Goal: Transaction & Acquisition: Book appointment/travel/reservation

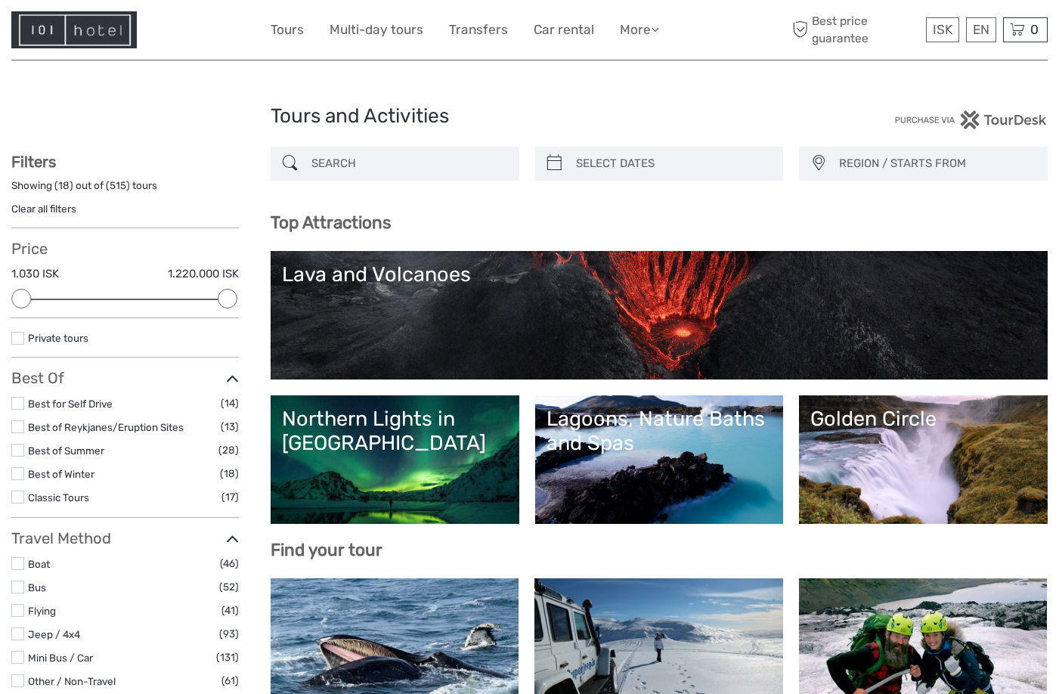
select select
click at [367, 169] on input "search" at bounding box center [408, 163] width 206 height 26
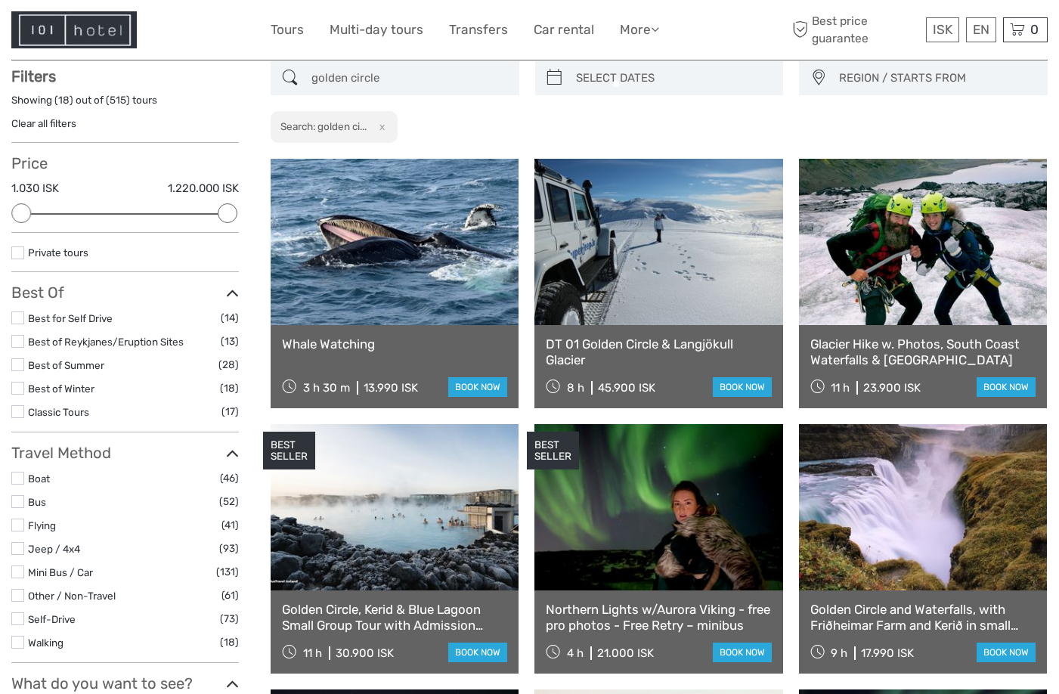
scroll to position [86, 0]
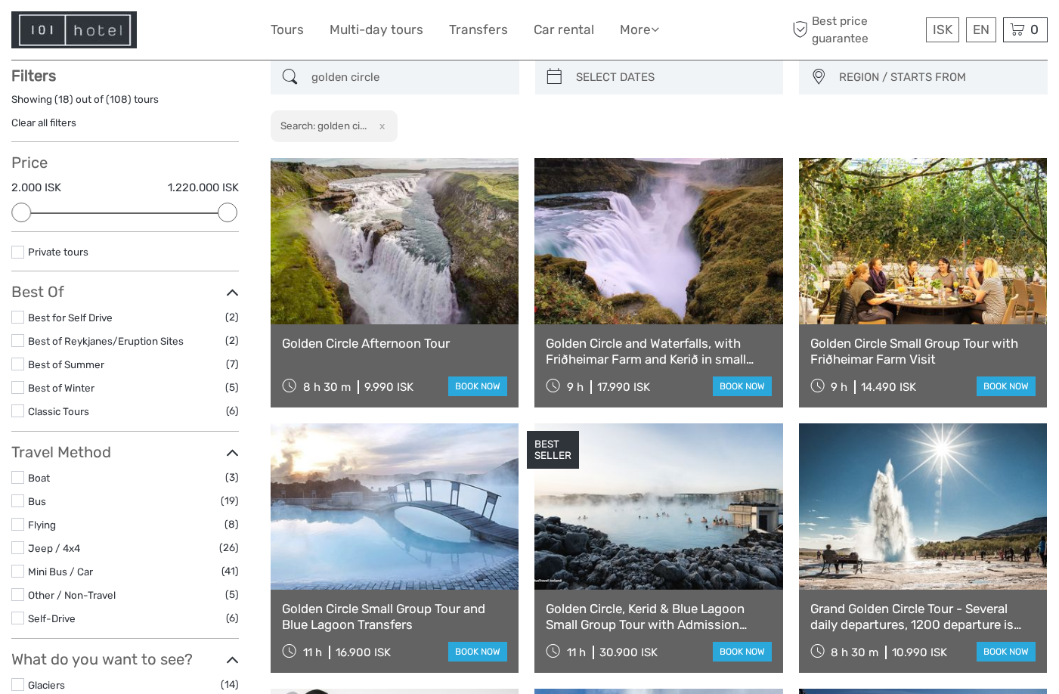
type input "golden circle"
click at [696, 240] on link at bounding box center [658, 241] width 248 height 166
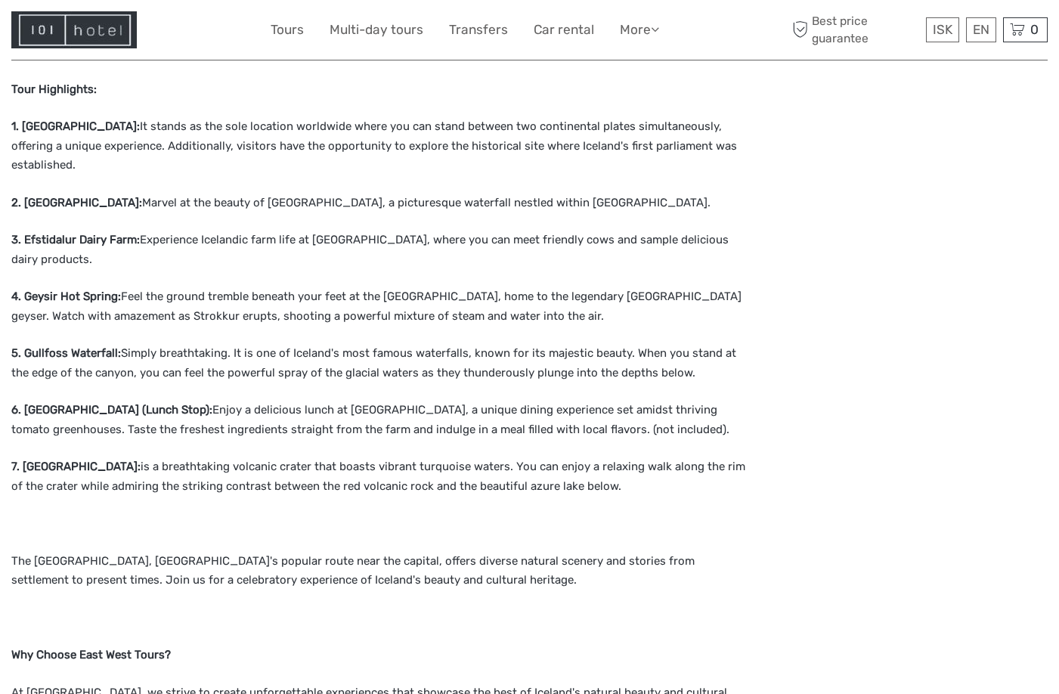
scroll to position [680, 0]
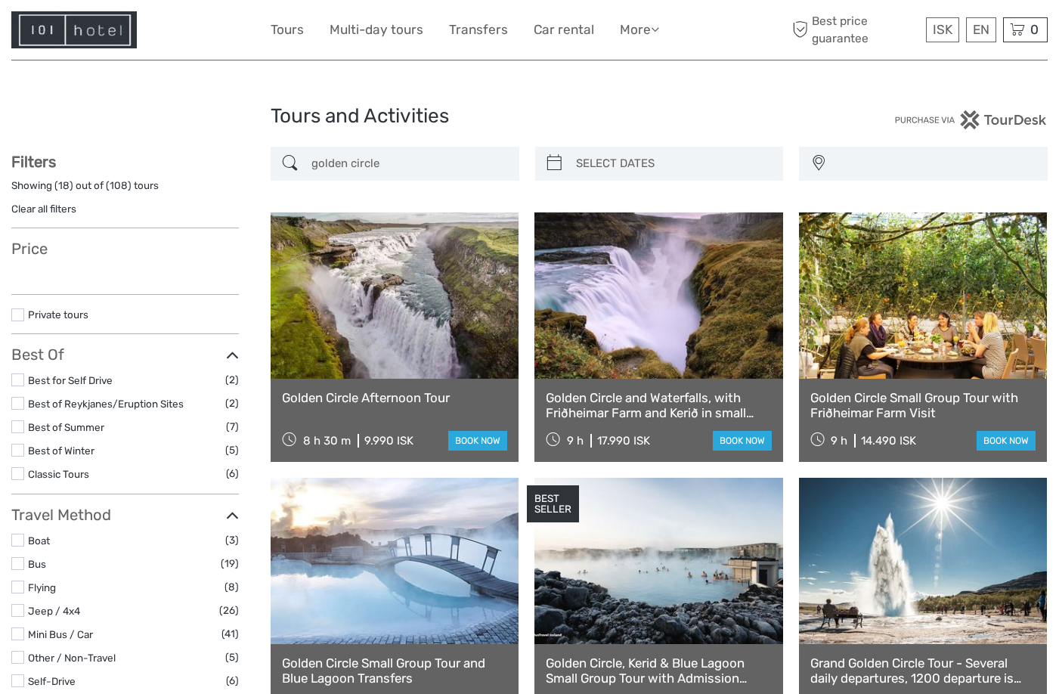
select select
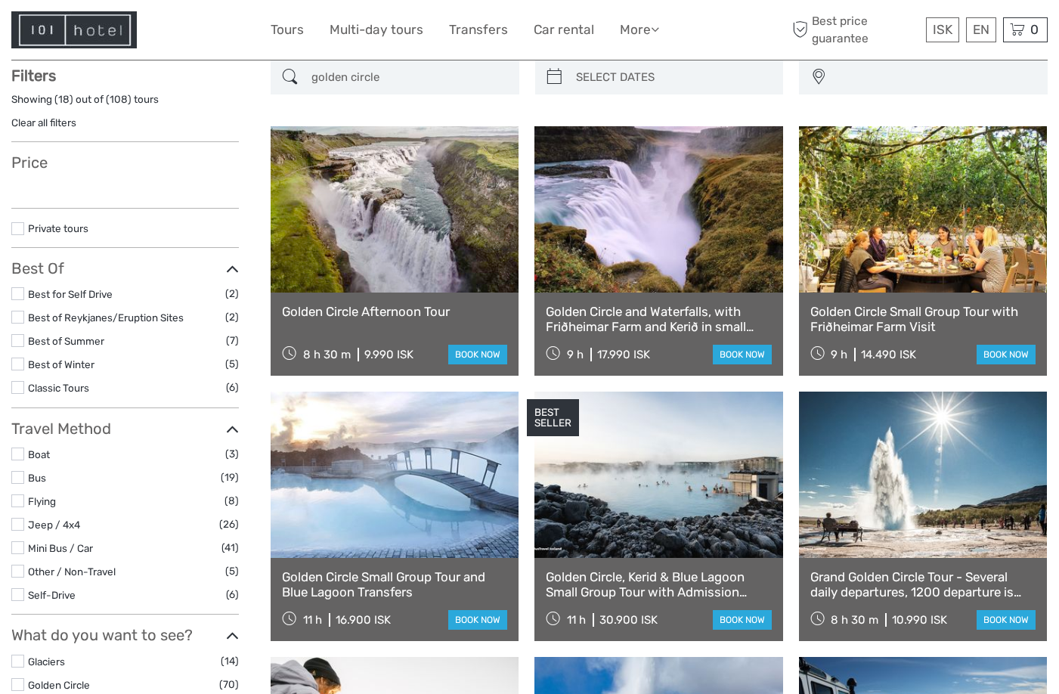
select select
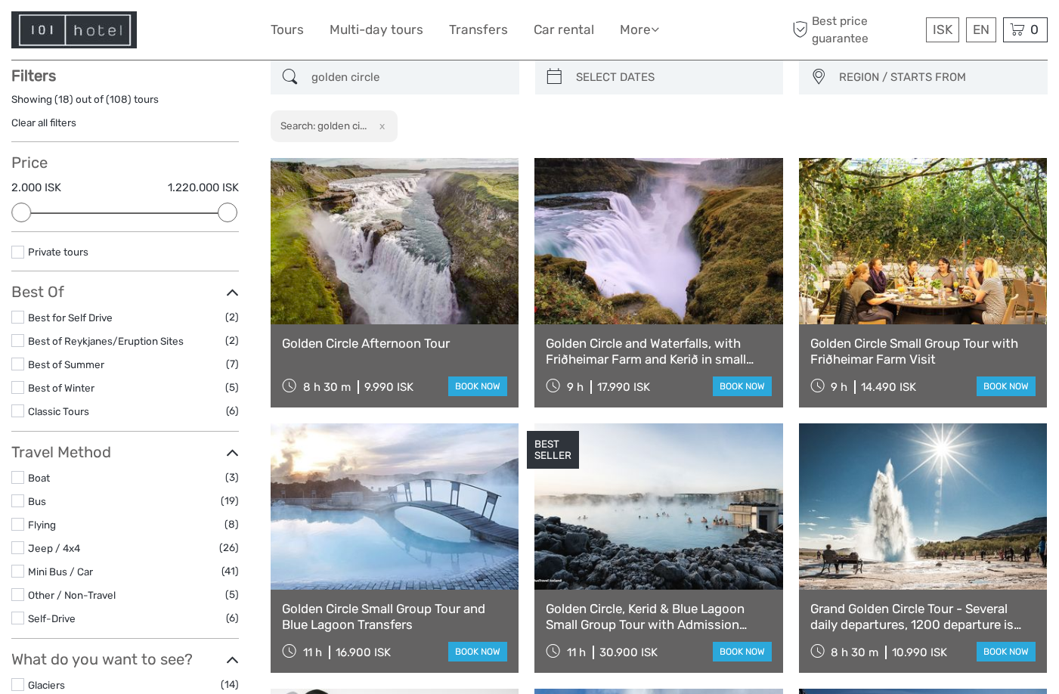
scroll to position [0, 0]
click at [923, 271] on link at bounding box center [923, 241] width 248 height 166
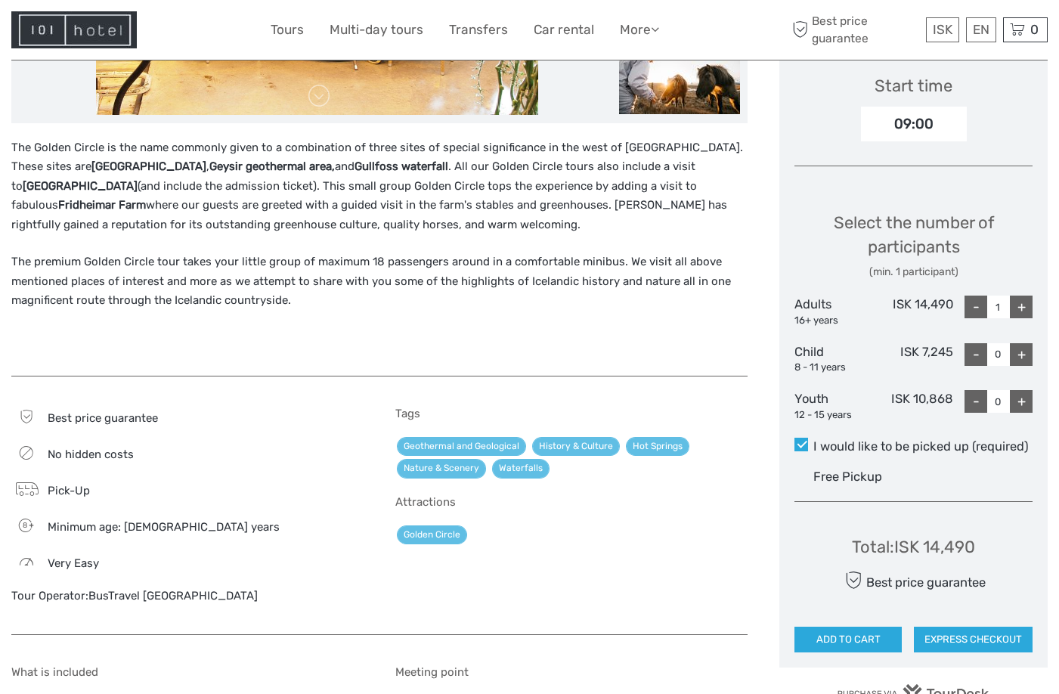
scroll to position [454, 0]
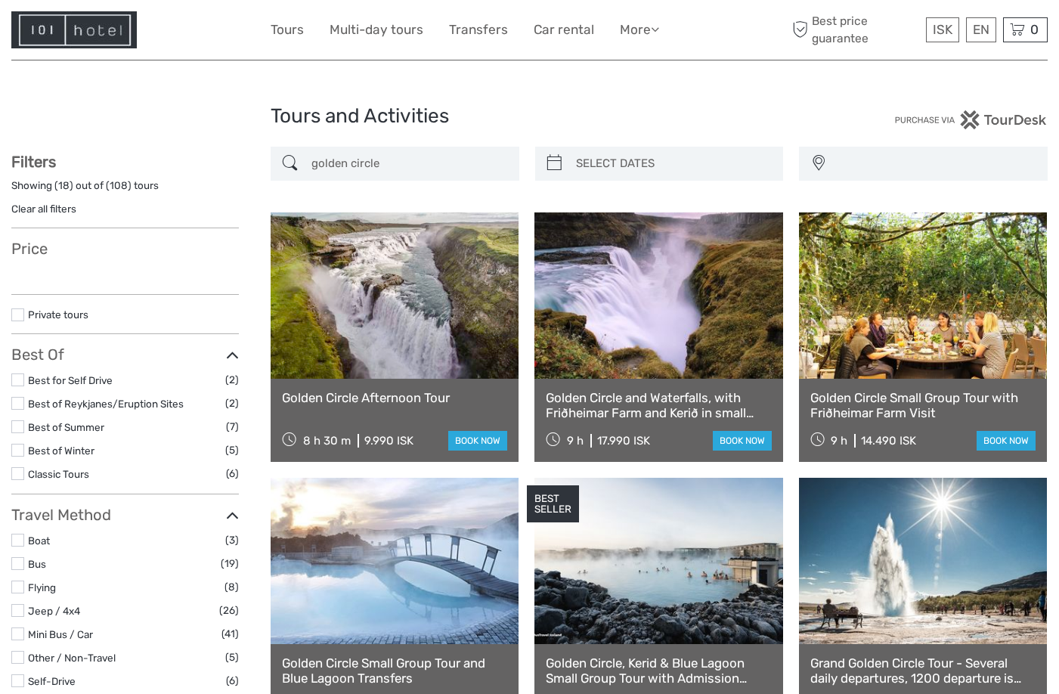
select select
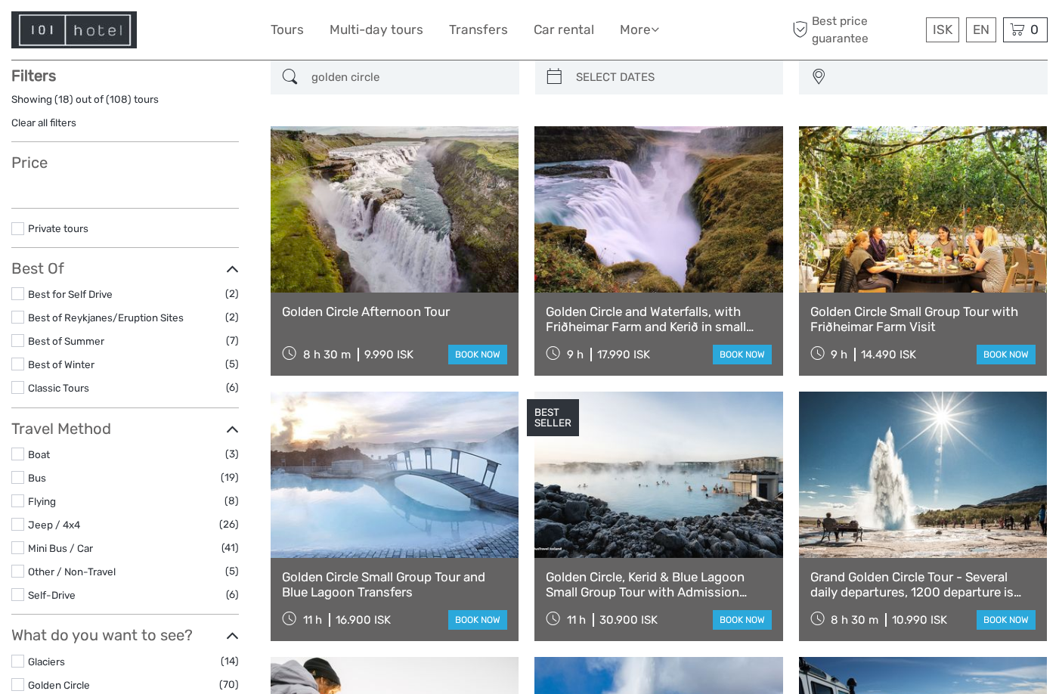
select select
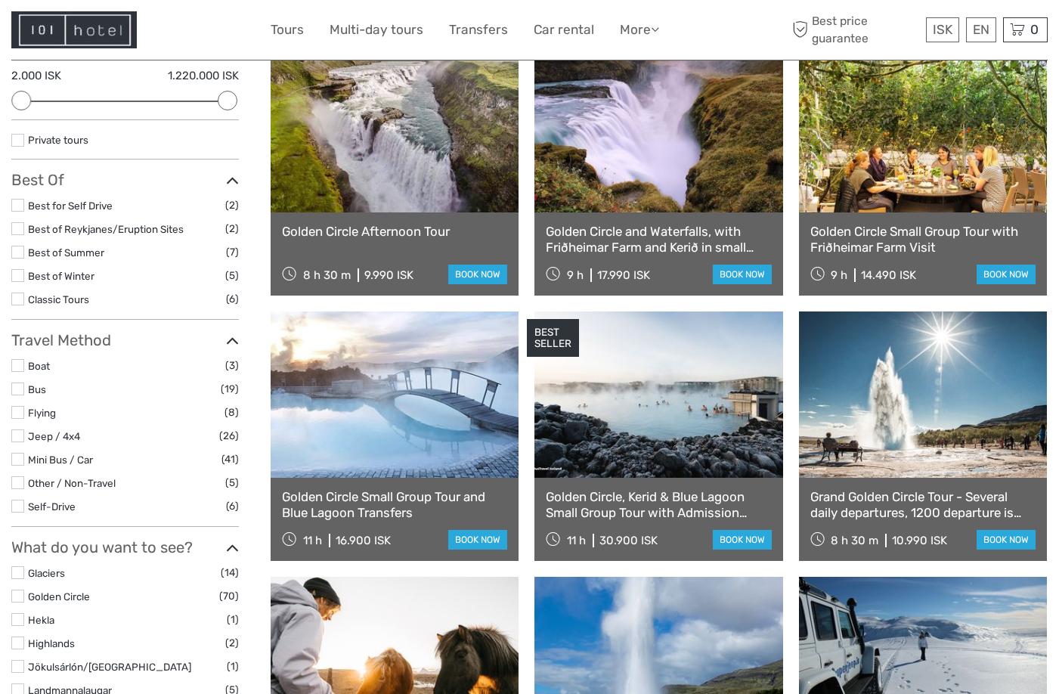
scroll to position [162, 0]
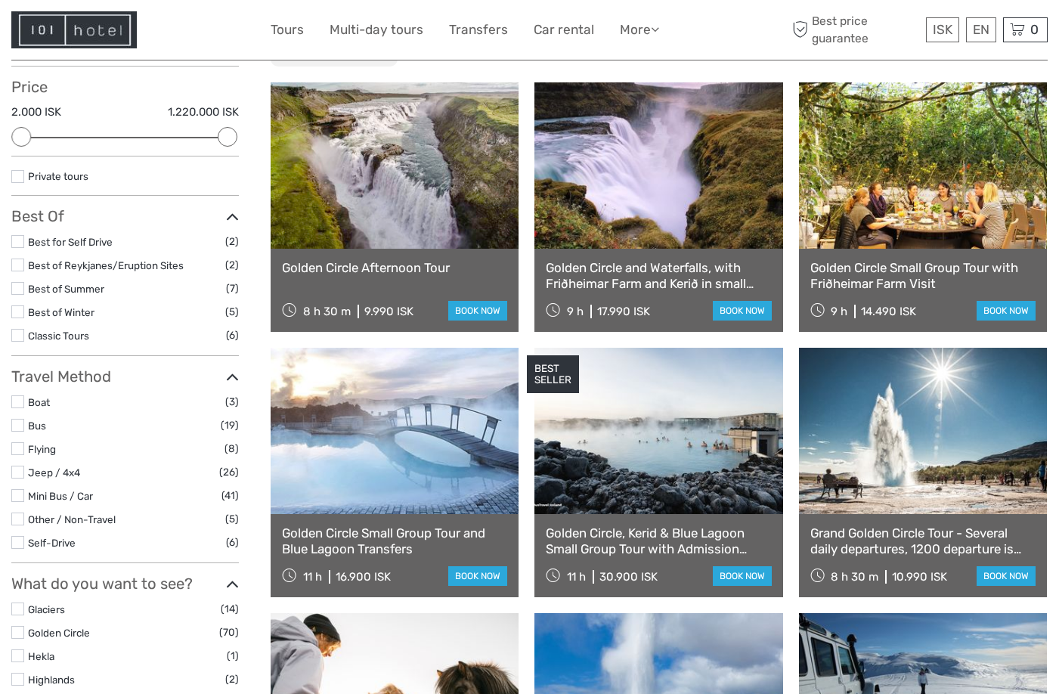
click at [323, 181] on link at bounding box center [395, 165] width 248 height 166
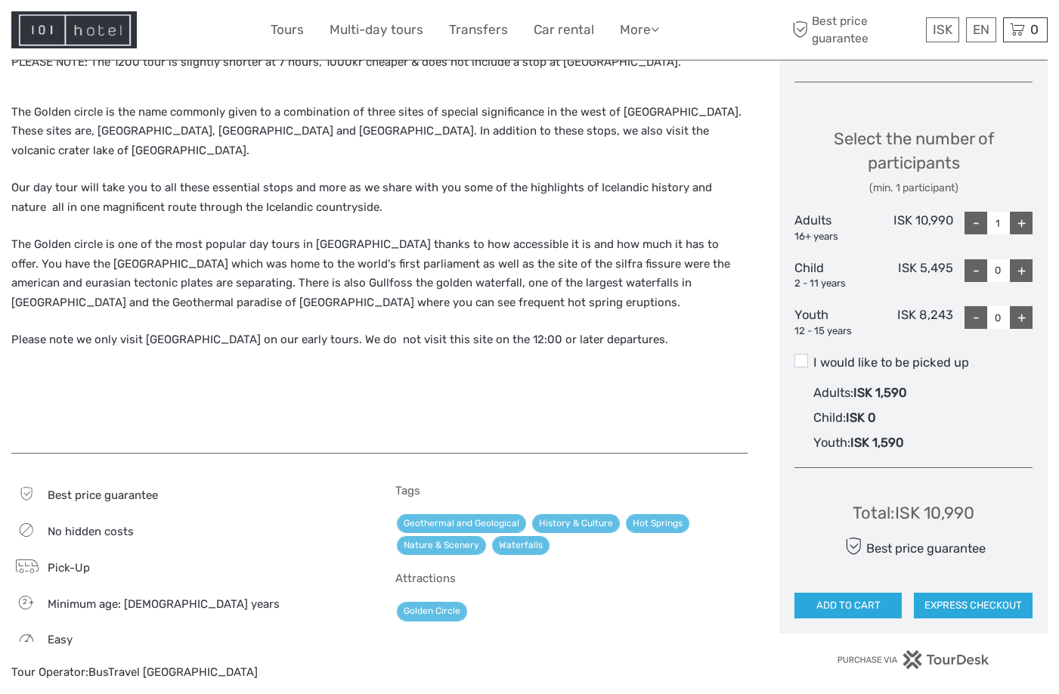
scroll to position [378, 0]
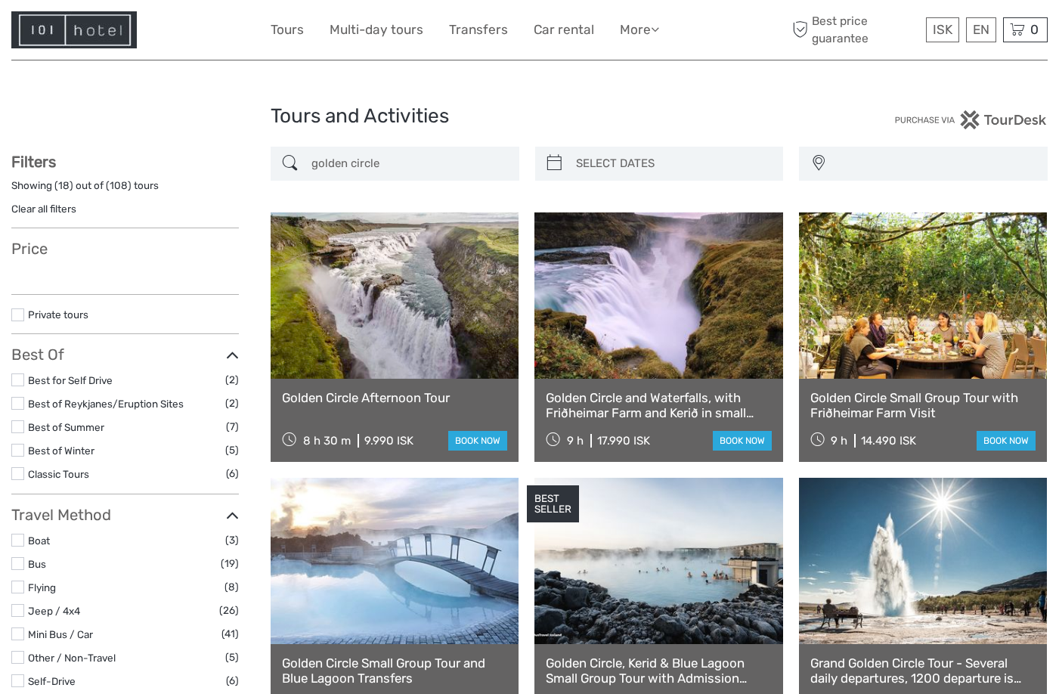
select select
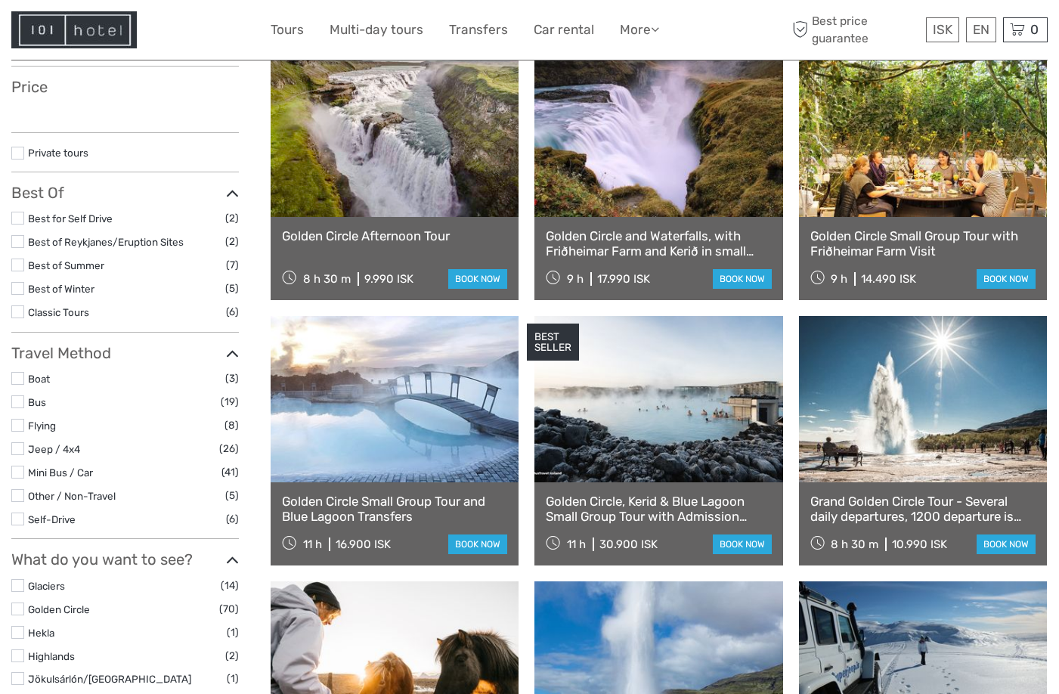
select select
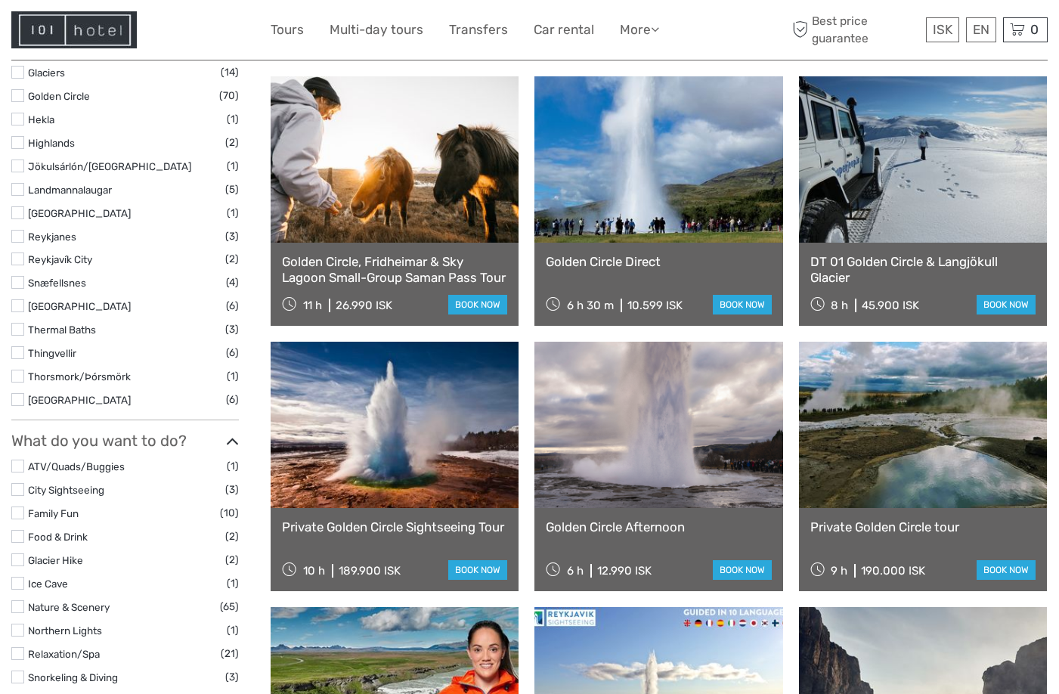
scroll to position [842, 0]
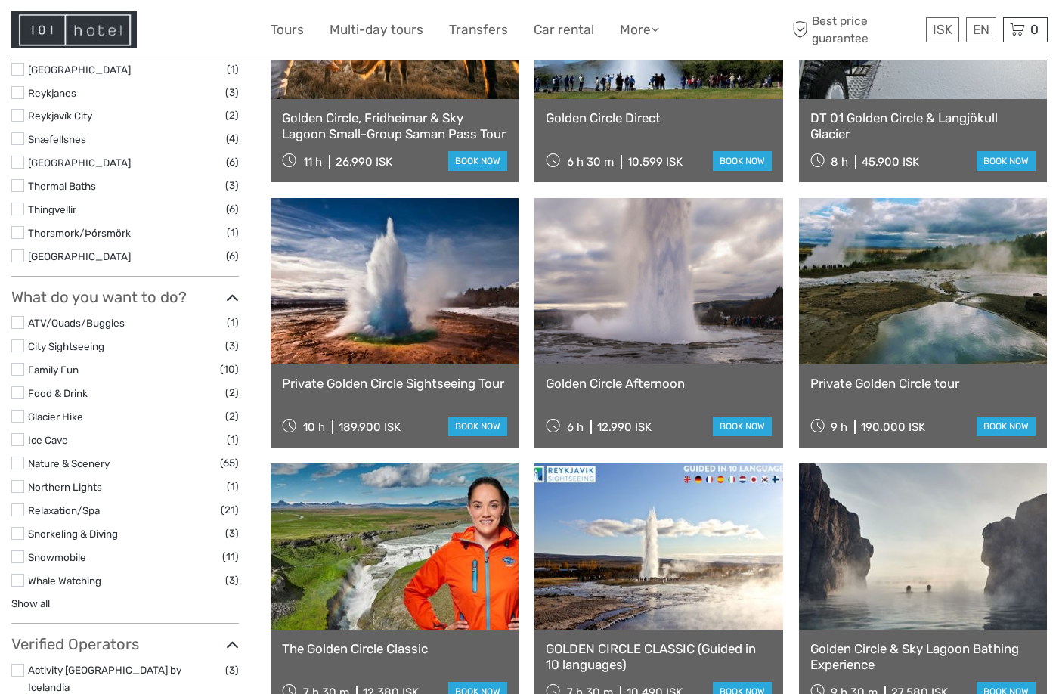
click at [412, 329] on link at bounding box center [395, 281] width 248 height 166
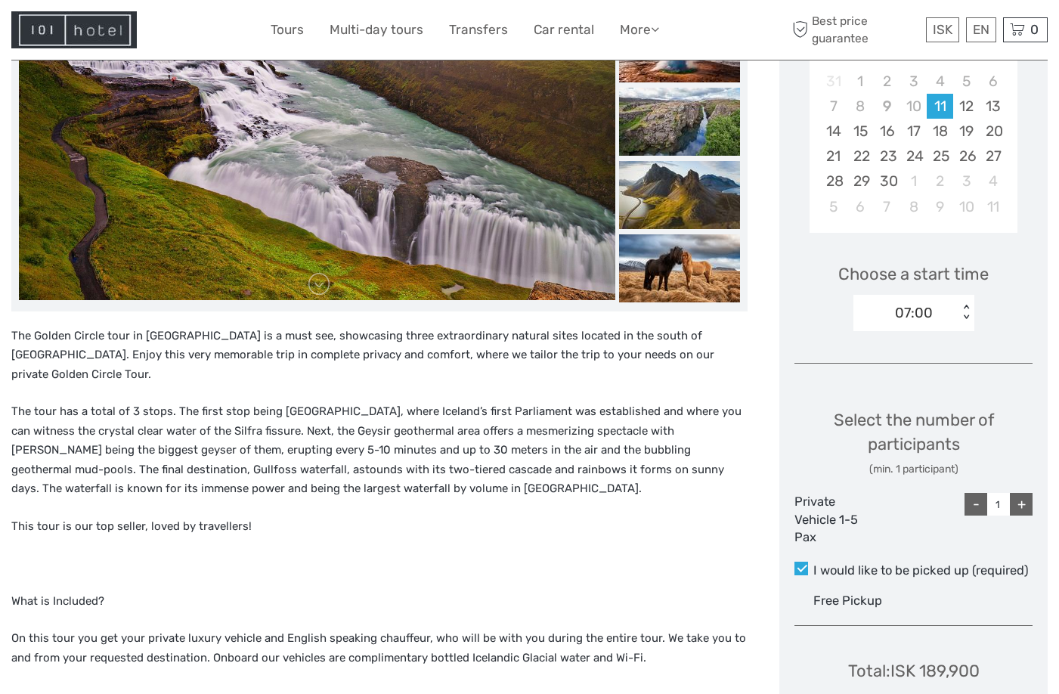
scroll to position [146, 0]
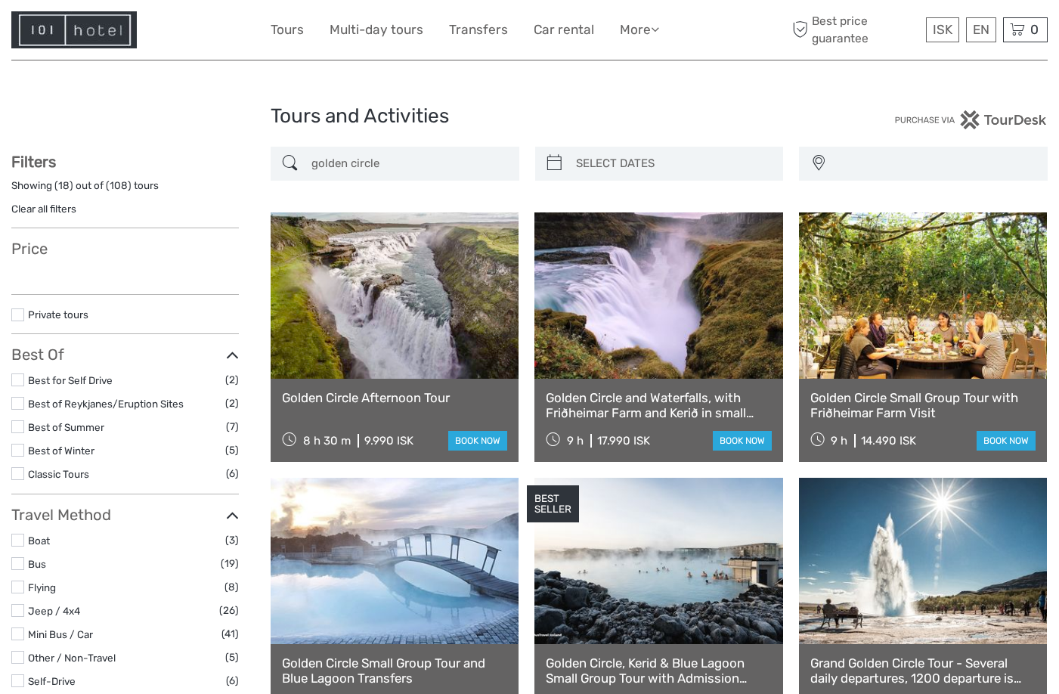
select select
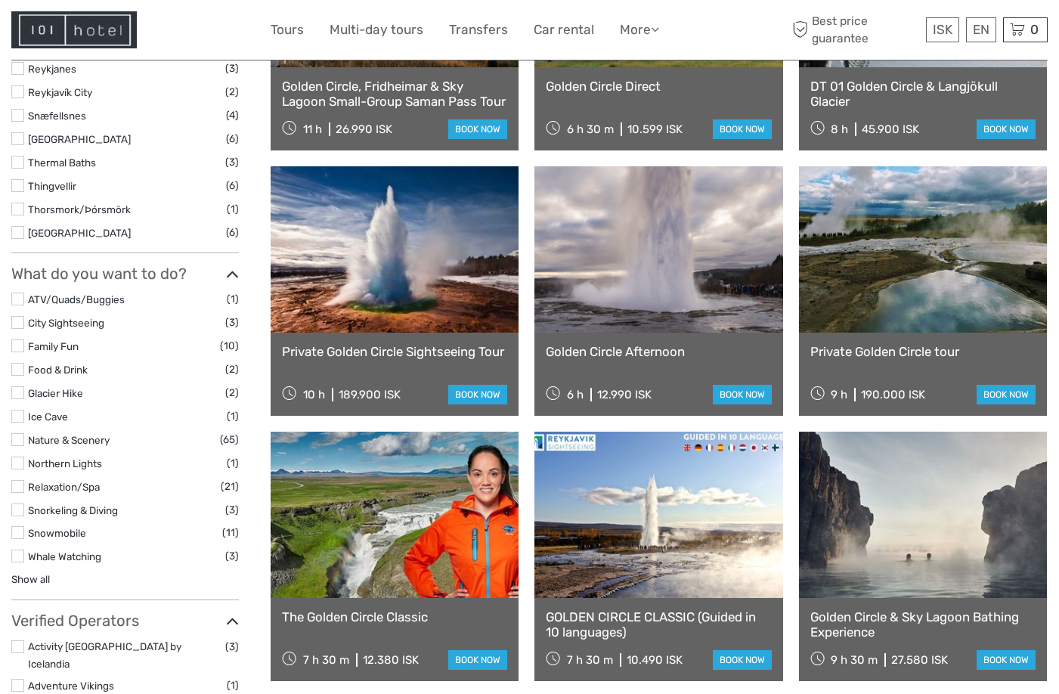
select select
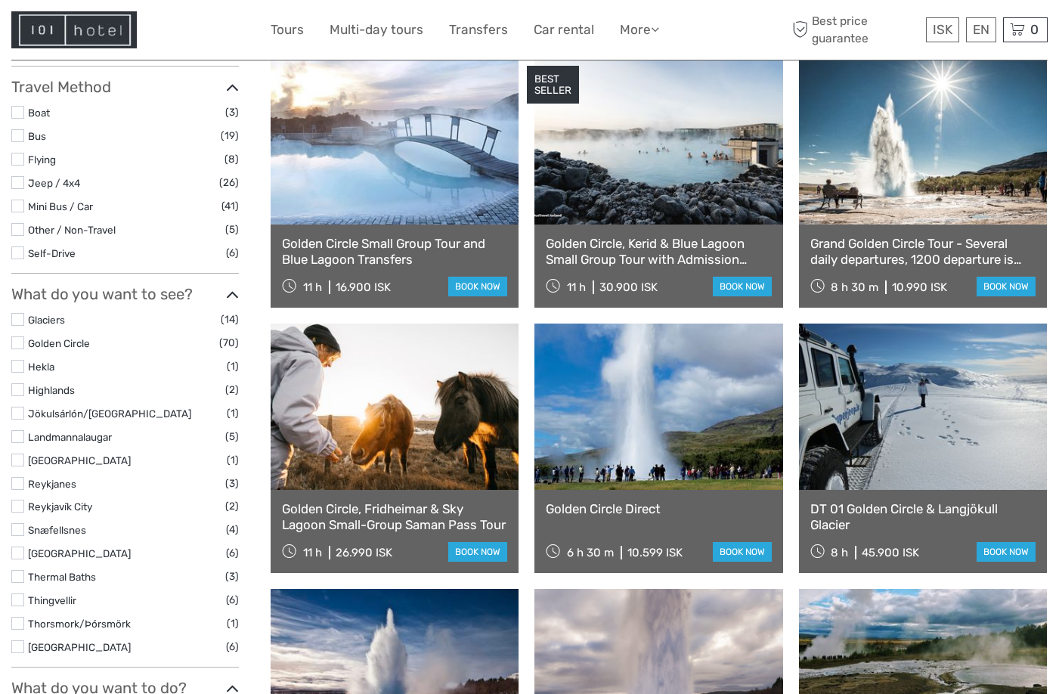
scroll to position [237, 0]
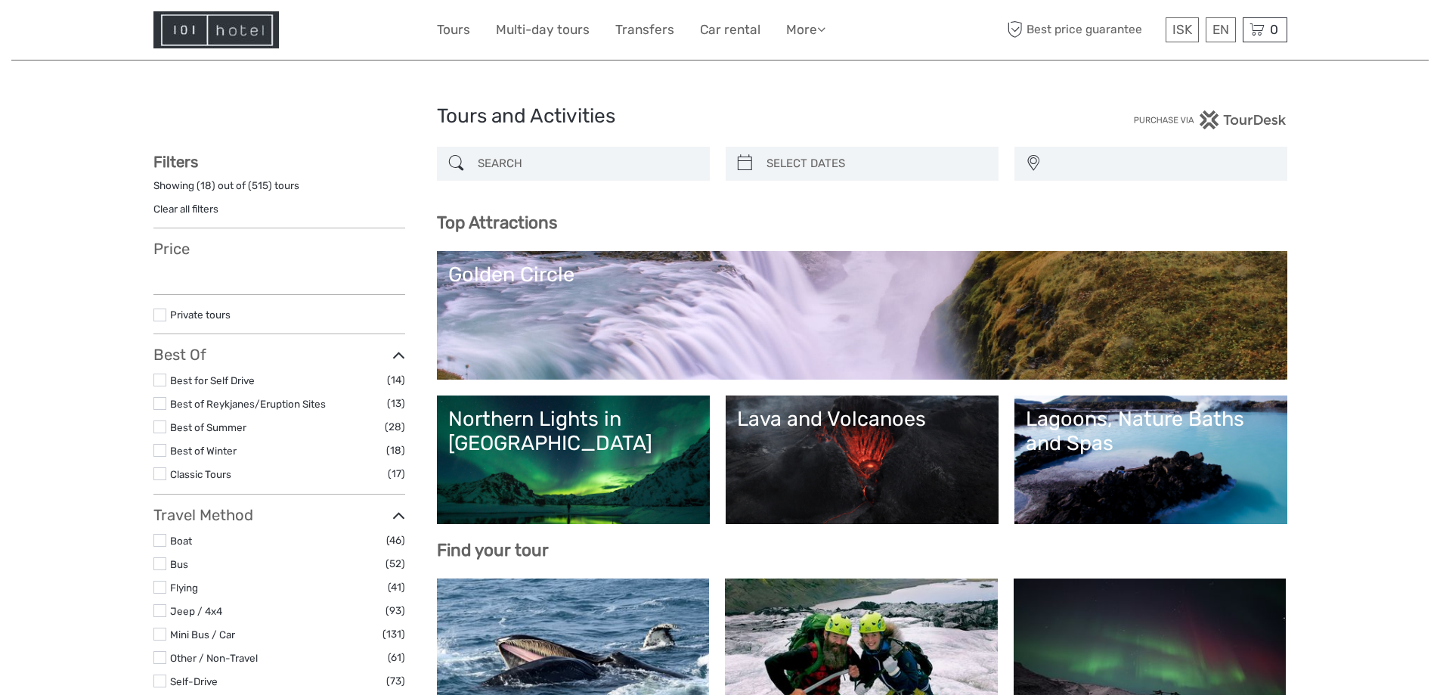
select select
